Goal: Task Accomplishment & Management: Manage account settings

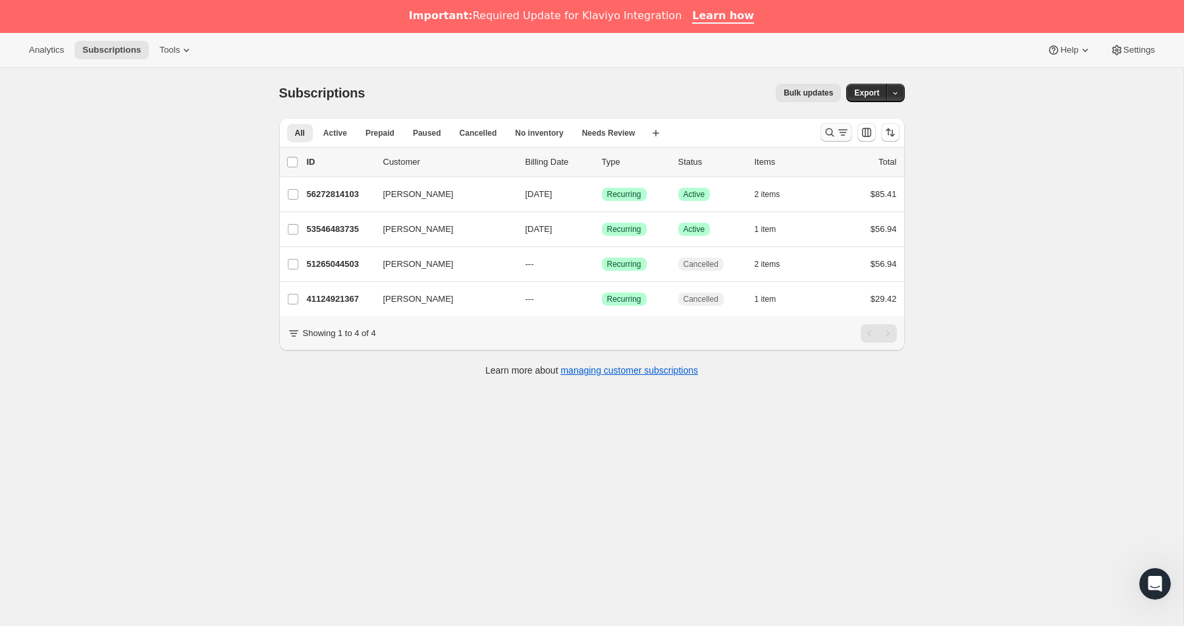
click at [827, 125] on button "Search and filter results" at bounding box center [836, 132] width 32 height 18
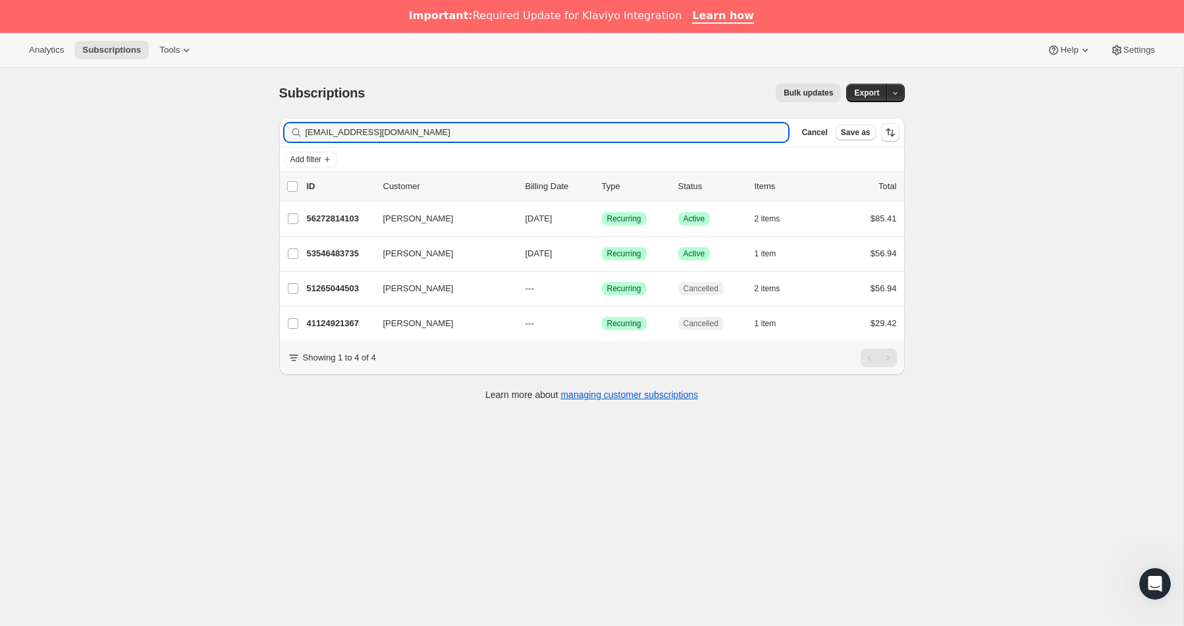
drag, startPoint x: 304, startPoint y: 113, endPoint x: 151, endPoint y: 90, distance: 153.9
click at [152, 90] on div "Subscriptions. This page is ready Subscriptions Bulk updates More actions Bulk …" at bounding box center [591, 381] width 1183 height 626
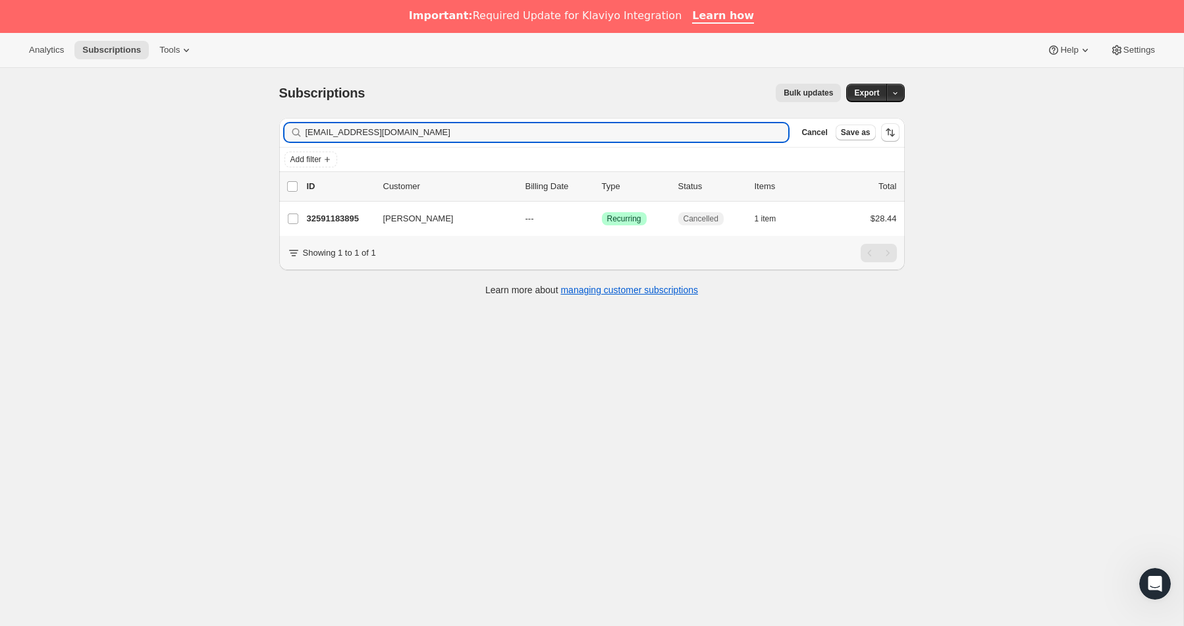
type input "[EMAIL_ADDRESS][DOMAIN_NAME]"
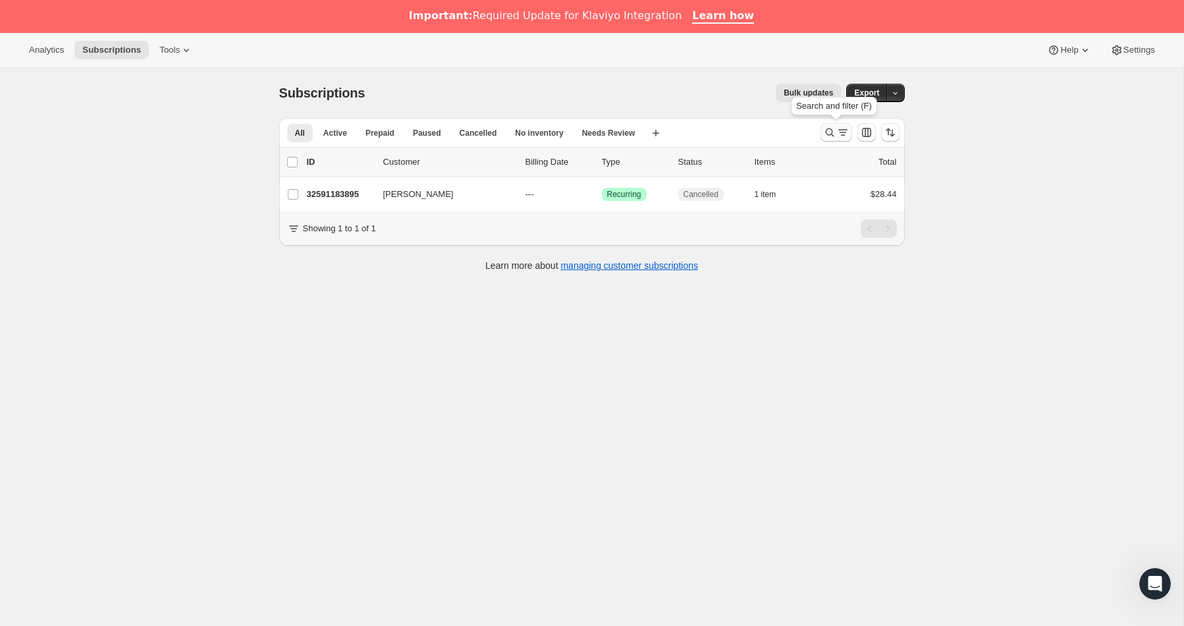
click at [833, 130] on icon "Search and filter results" at bounding box center [829, 132] width 13 height 13
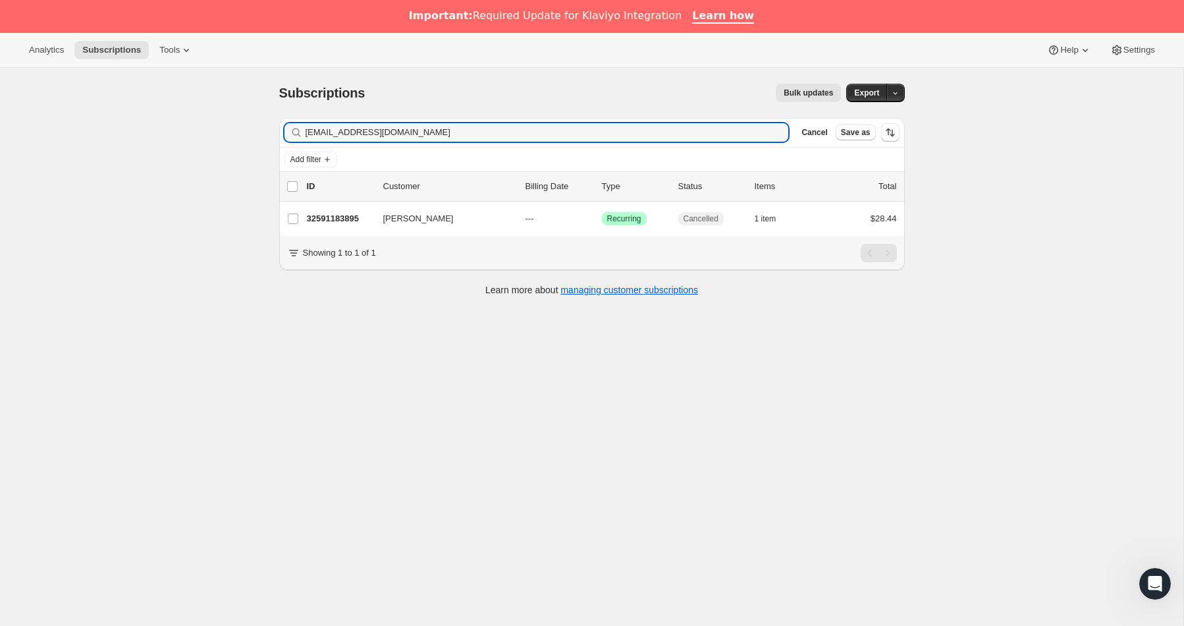
drag, startPoint x: 448, startPoint y: 132, endPoint x: 107, endPoint y: 110, distance: 342.4
click at [105, 109] on div "Subscriptions. This page is ready Subscriptions Bulk updates More actions Bulk …" at bounding box center [591, 381] width 1183 height 626
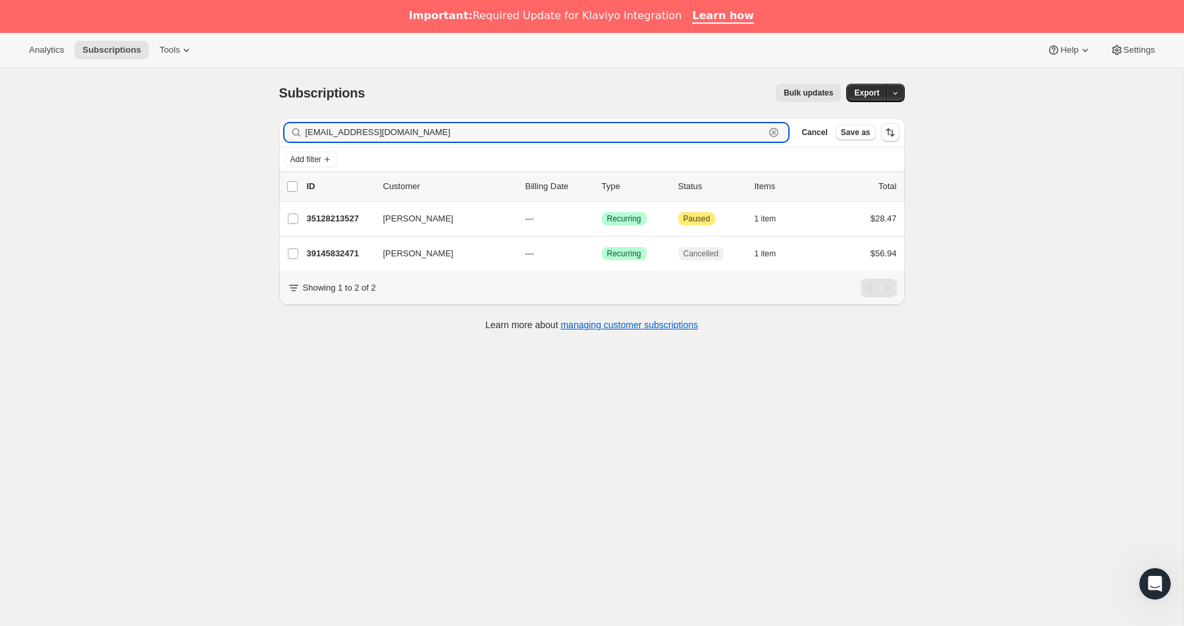
drag, startPoint x: 417, startPoint y: 134, endPoint x: 220, endPoint y: 117, distance: 197.6
click at [220, 117] on div "Subscriptions. This page is ready Subscriptions Bulk updates More actions Bulk …" at bounding box center [591, 381] width 1183 height 626
paste input "dlwilliamson49"
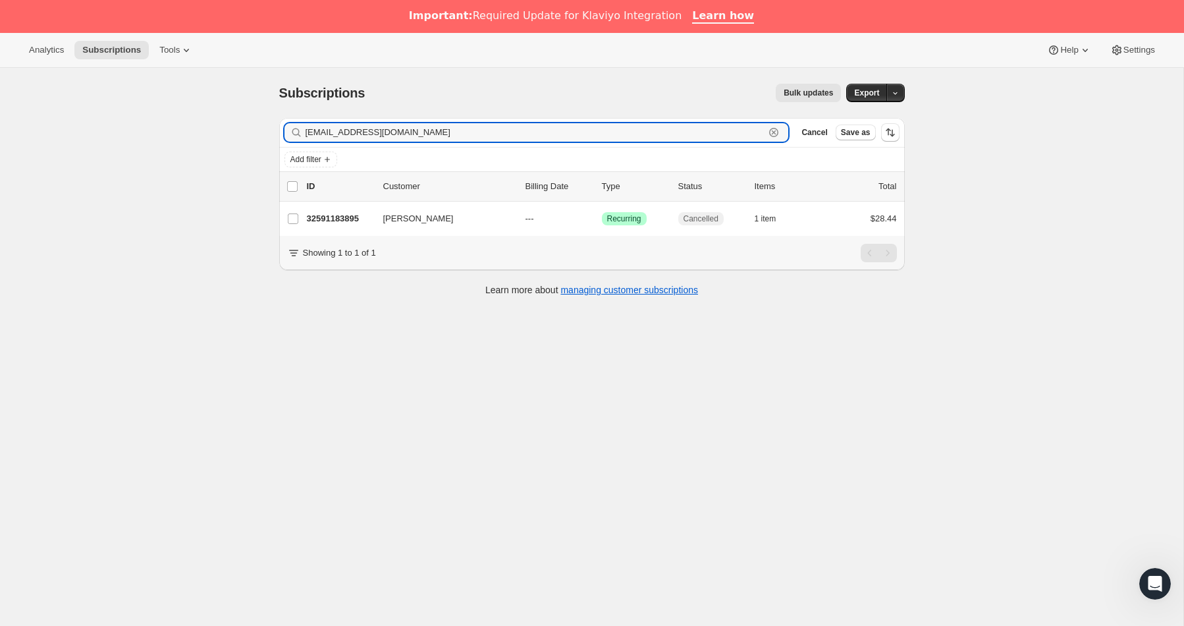
type input "[EMAIL_ADDRESS][DOMAIN_NAME]"
